Goal: Participate in discussion: Engage in conversation with other users on a specific topic

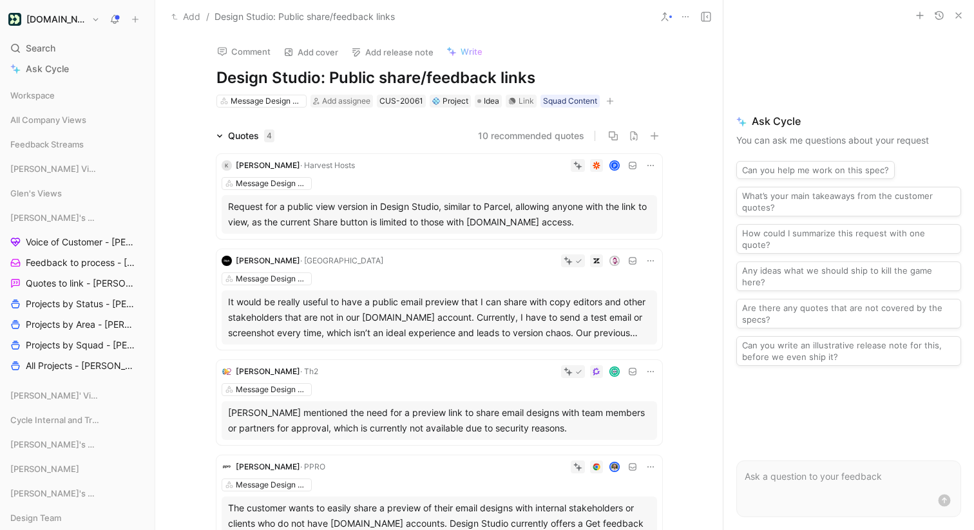
click at [40, 50] on span "Search" at bounding box center [41, 48] width 30 height 15
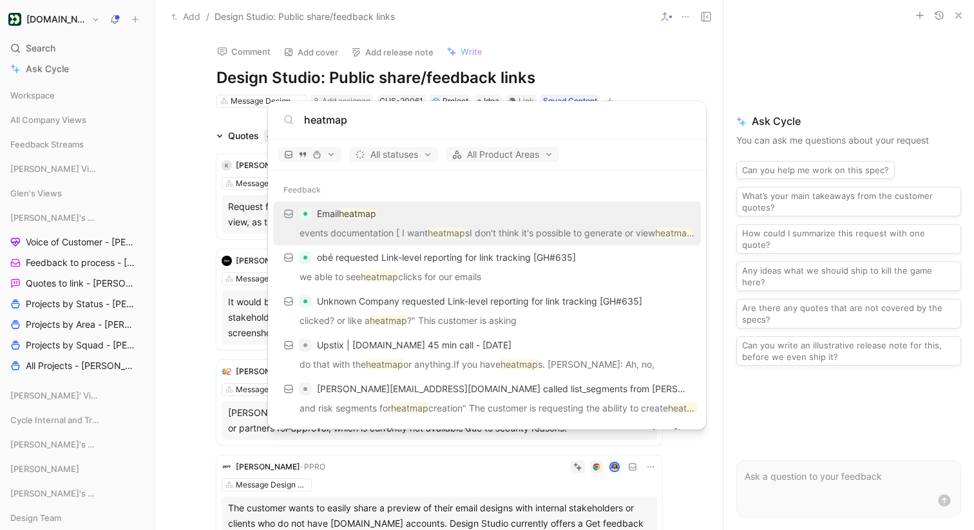
type input "heatmap"
click at [397, 215] on div "Email heatmap" at bounding box center [487, 213] width 420 height 23
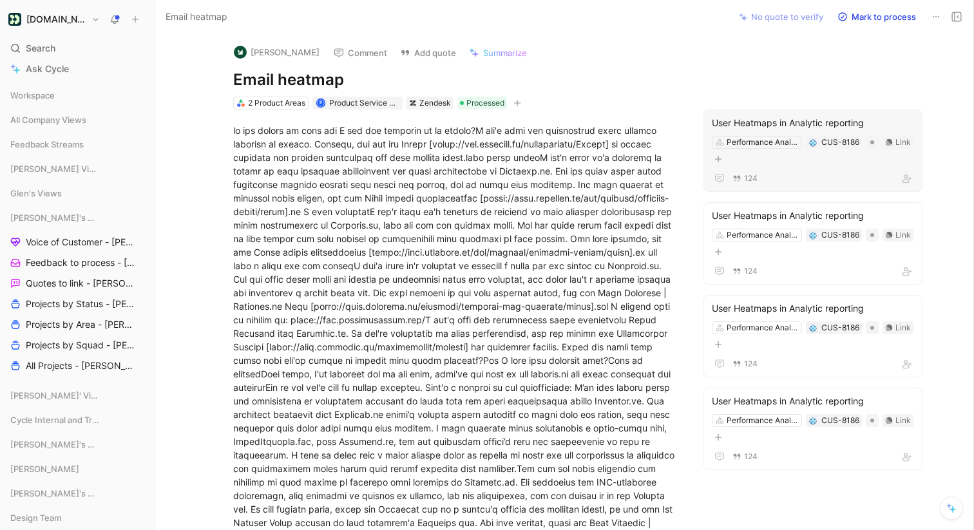
click at [765, 121] on div "User Heatmaps in Analytic reporting" at bounding box center [813, 122] width 202 height 15
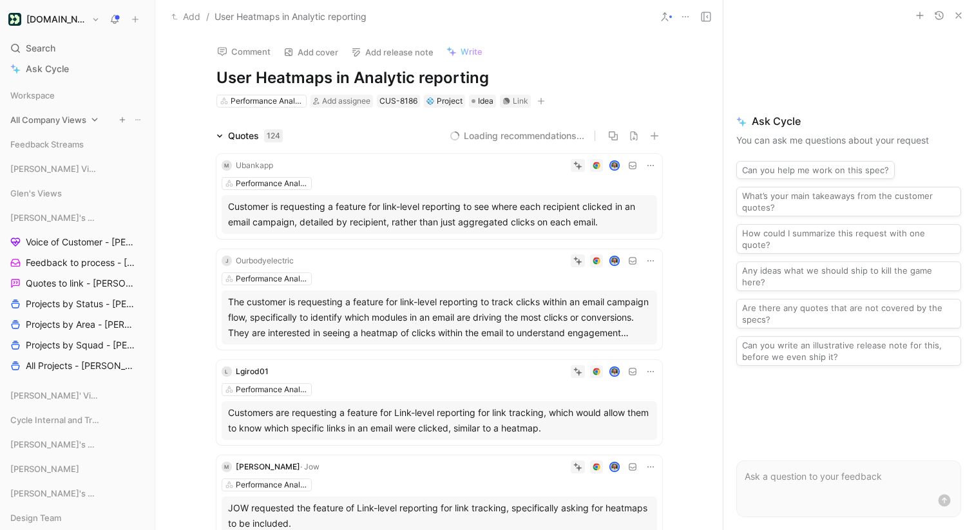
click at [55, 117] on span "All Company Views" at bounding box center [48, 119] width 76 height 13
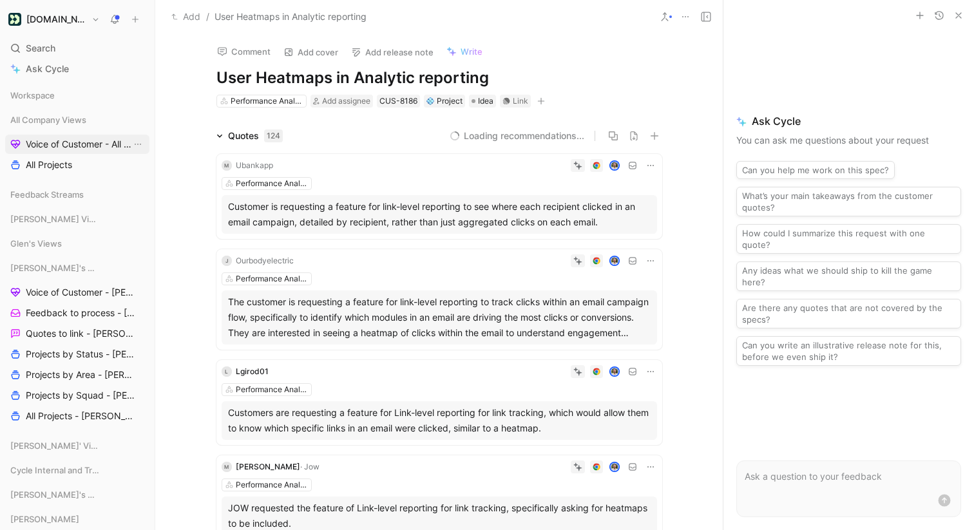
click at [61, 139] on span "Voice of Customer - All Areas" at bounding box center [79, 144] width 106 height 13
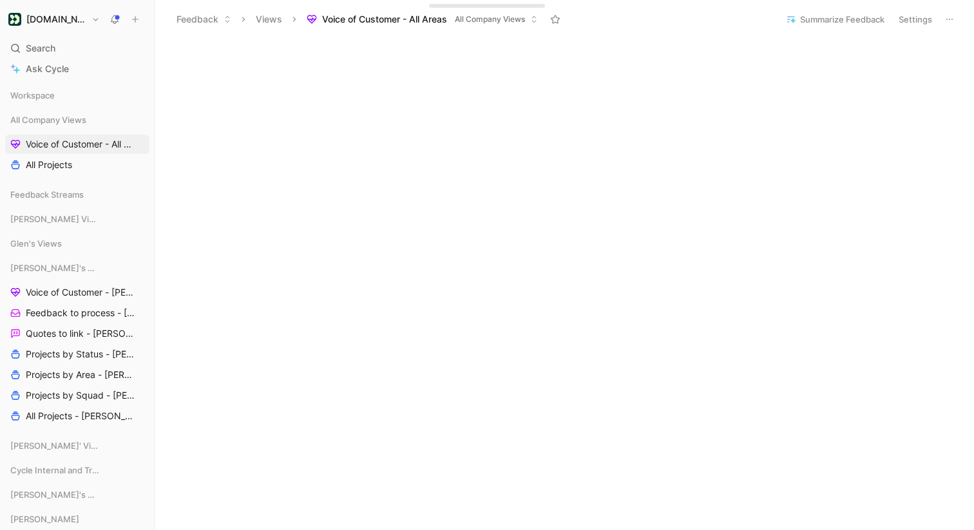
scroll to position [520, 0]
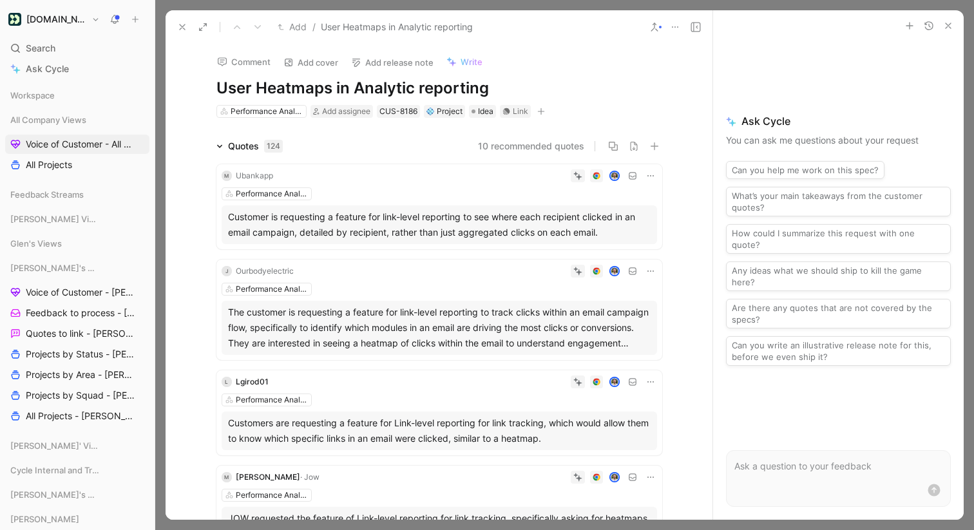
click at [823, 467] on p at bounding box center [838, 466] width 208 height 15
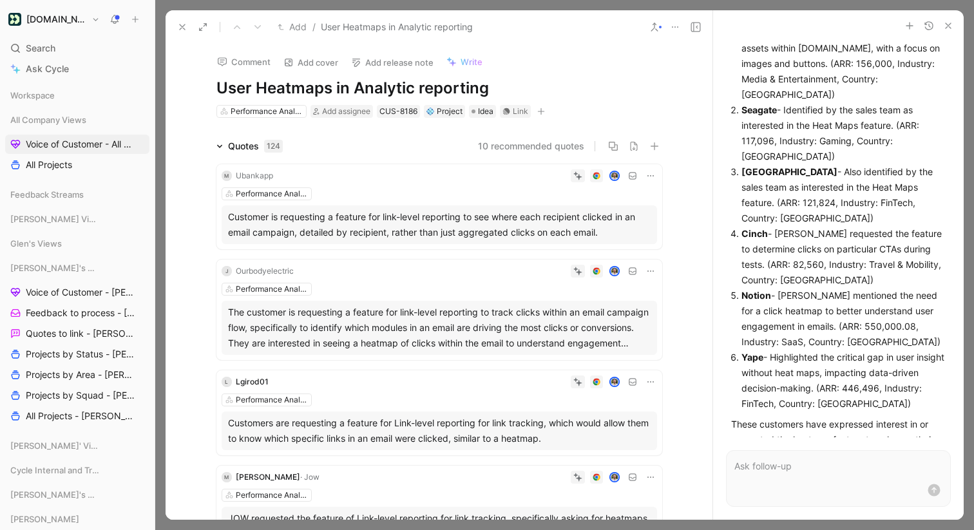
scroll to position [176, 0]
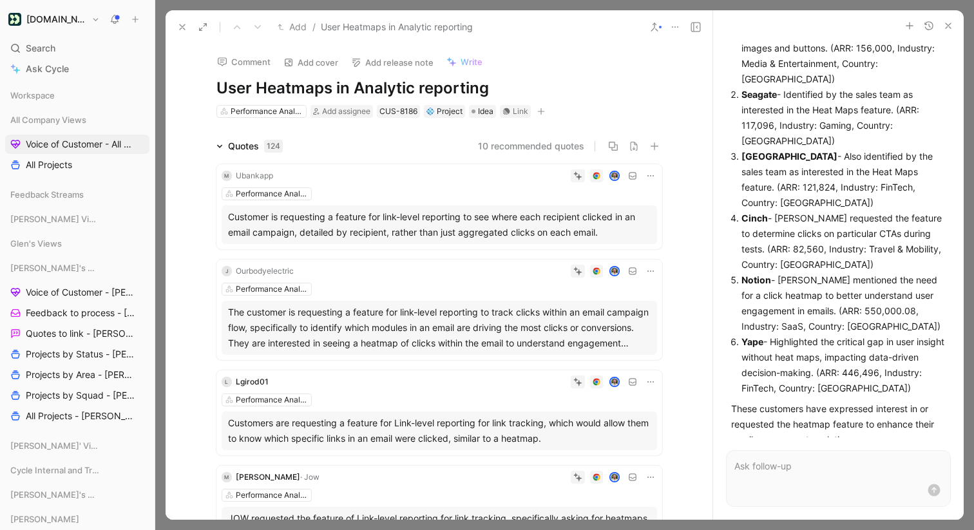
click at [676, 25] on icon at bounding box center [675, 27] width 10 height 10
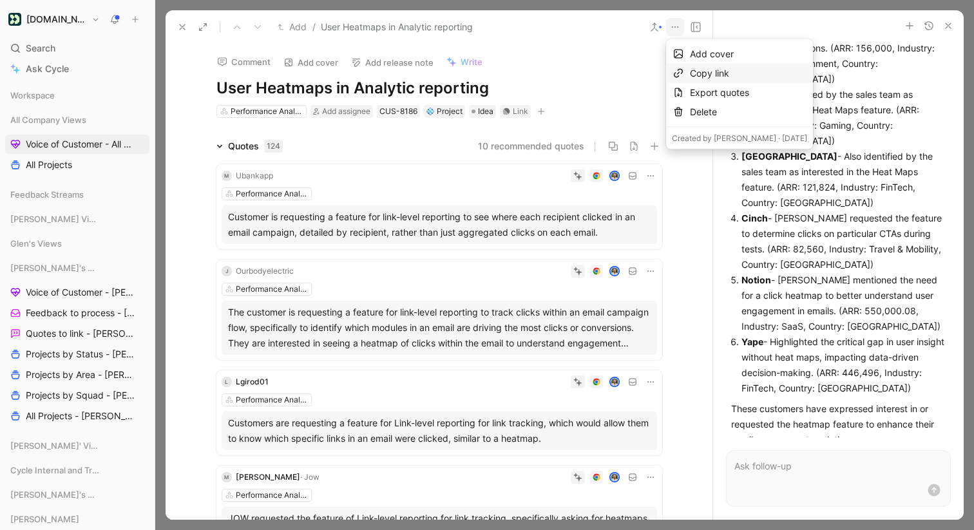
click at [698, 70] on div "Copy link" at bounding box center [748, 73] width 117 height 15
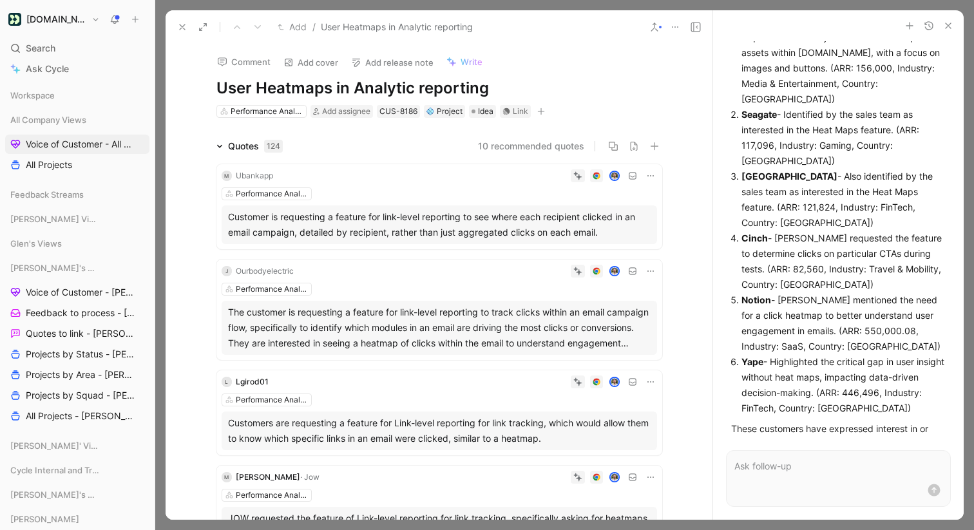
scroll to position [181, 0]
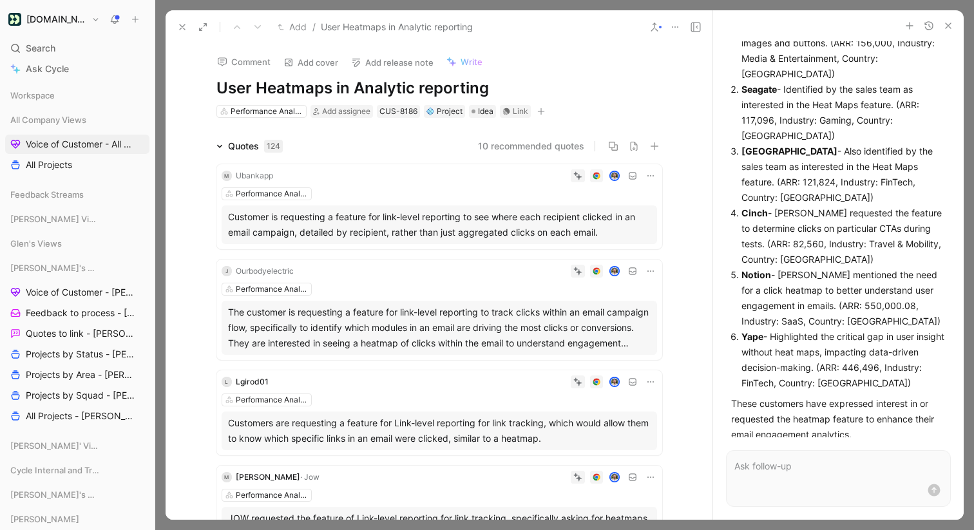
click at [804, 466] on p at bounding box center [838, 466] width 208 height 15
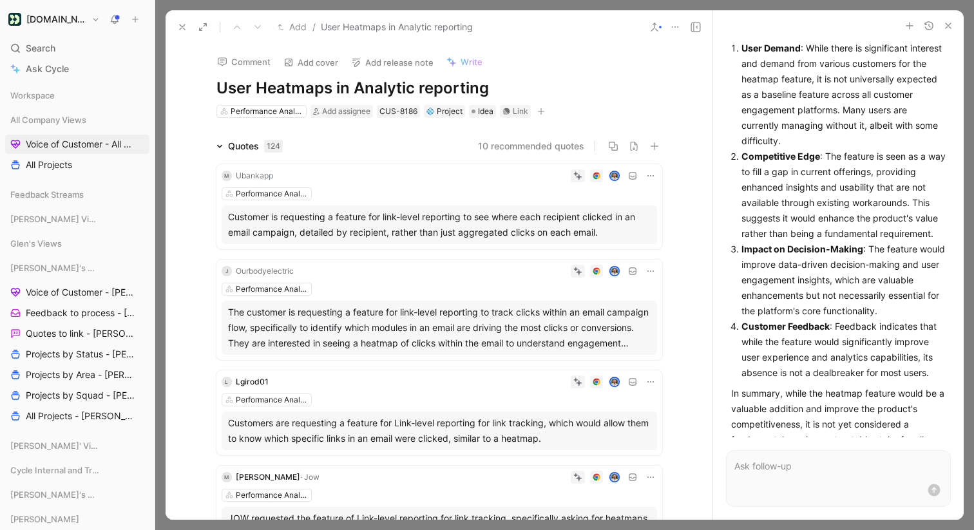
scroll to position [776, 0]
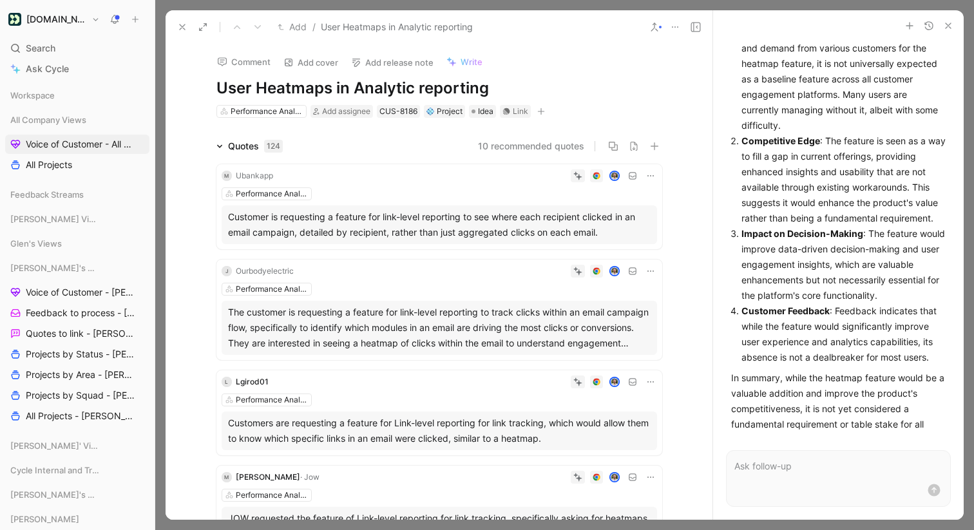
click at [948, 21] on icon "button" at bounding box center [948, 26] width 10 height 10
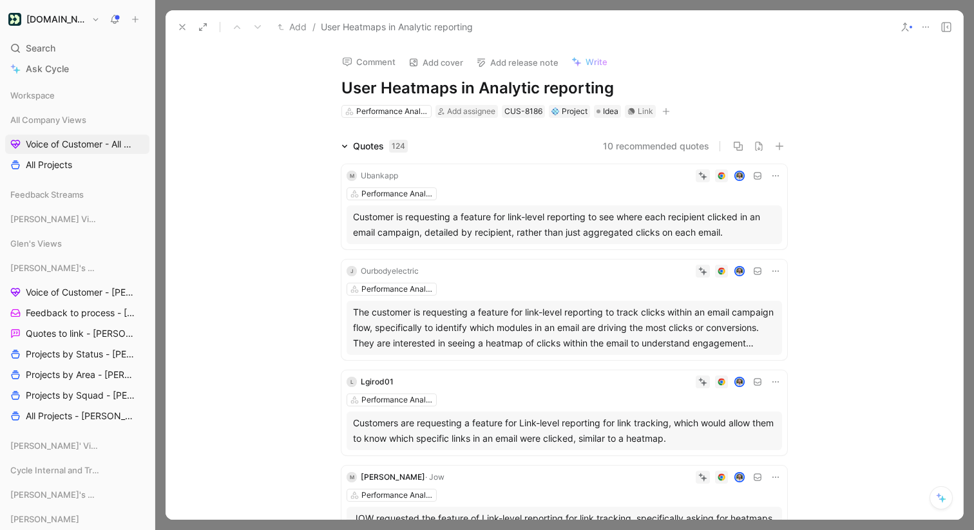
click at [180, 24] on use at bounding box center [182, 26] width 5 height 5
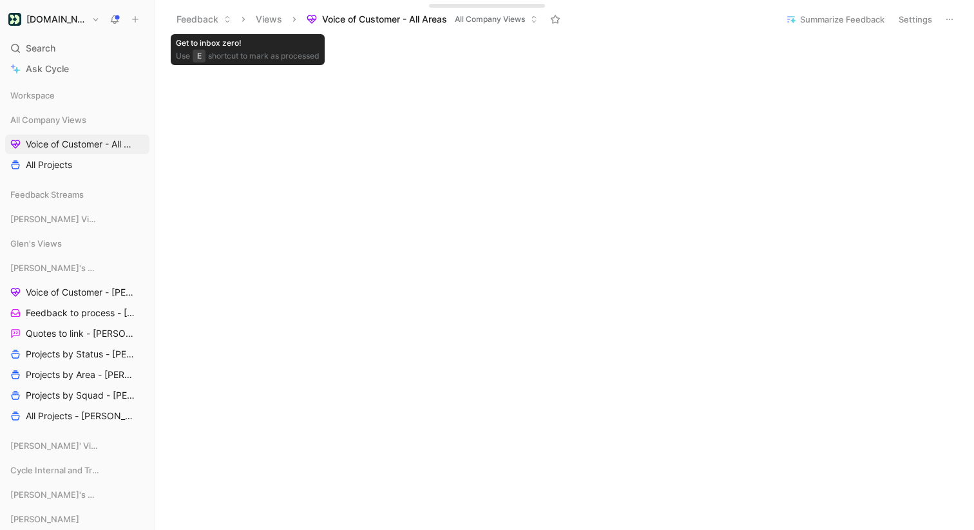
scroll to position [400, 0]
